Goal: Task Accomplishment & Management: Manage account settings

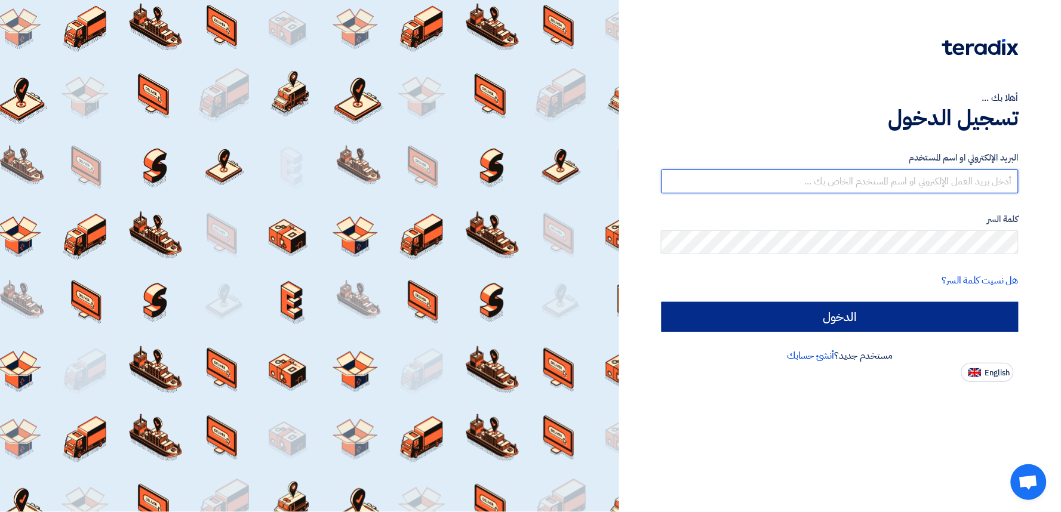
type input "[EMAIL_ADDRESS][DOMAIN_NAME]"
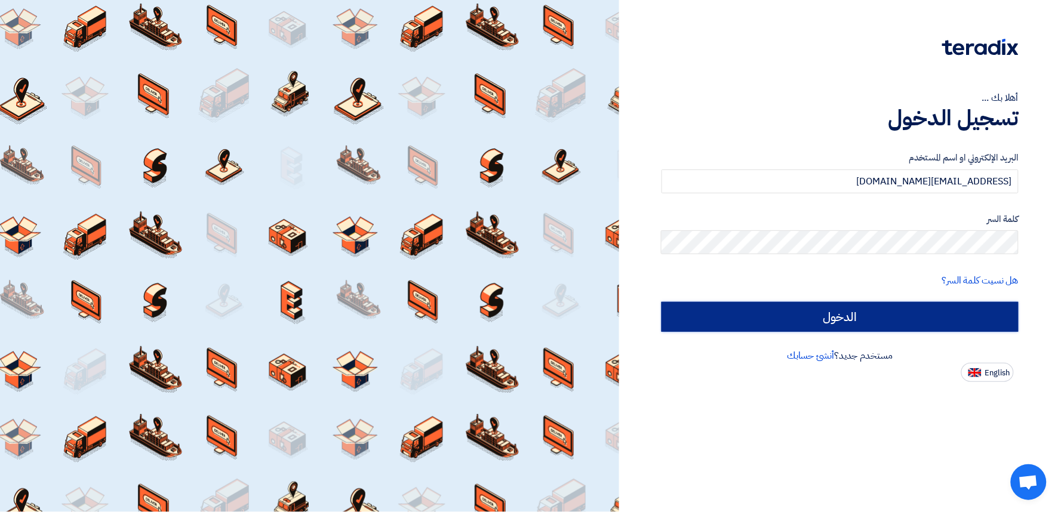
click at [825, 303] on input "الدخول" at bounding box center [840, 317] width 357 height 30
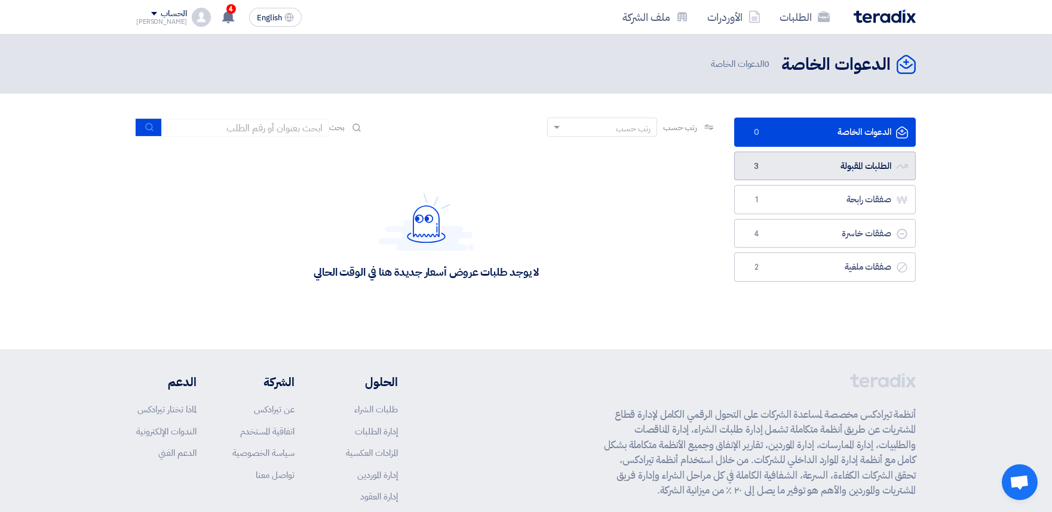
click at [830, 173] on link "الطلبات المقبولة الطلبات المقبولة 3" at bounding box center [825, 166] width 182 height 29
